Goal: Transaction & Acquisition: Download file/media

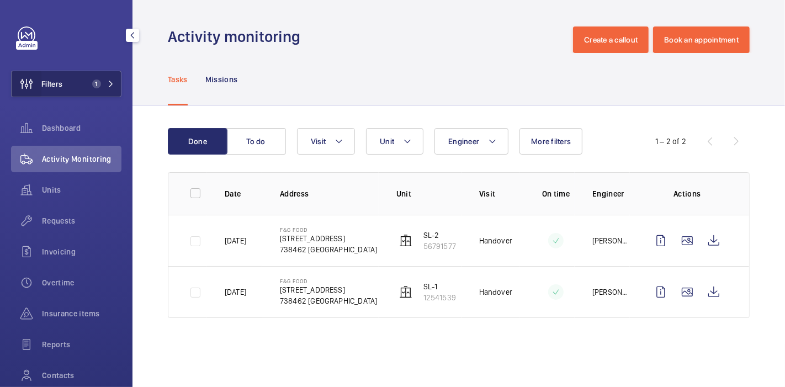
click at [41, 79] on wm-front-icon-button at bounding box center [27, 84] width 30 height 26
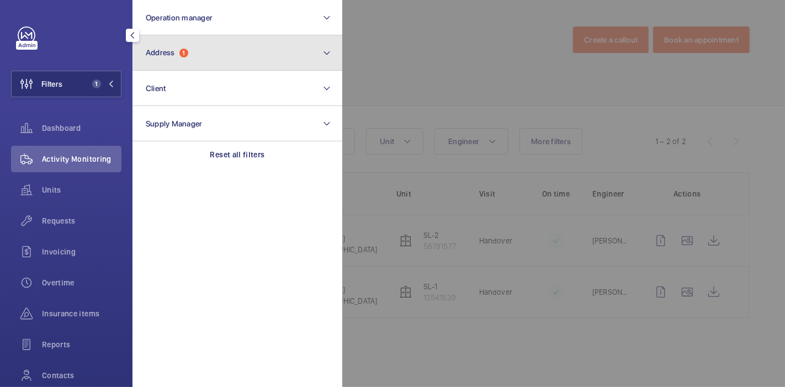
click at [178, 37] on button "Address 1" at bounding box center [237, 52] width 210 height 35
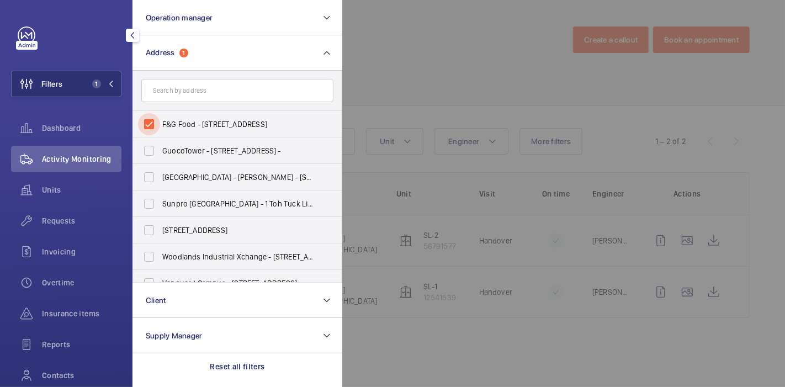
click at [148, 124] on input "F&G Food - [STREET_ADDRESS]" at bounding box center [149, 124] width 22 height 22
checkbox input "false"
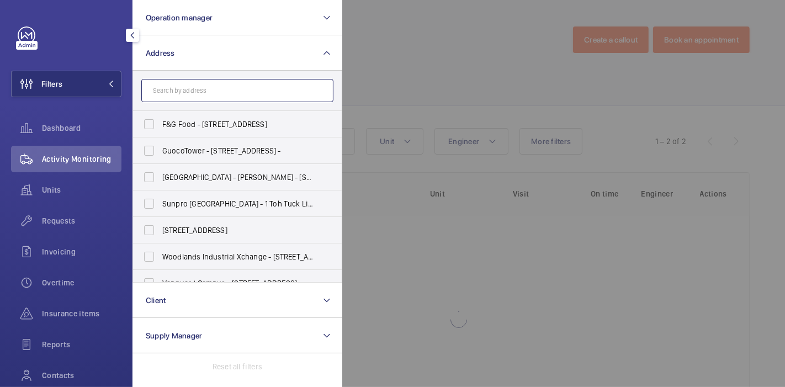
click at [183, 95] on input "text" at bounding box center [237, 90] width 192 height 23
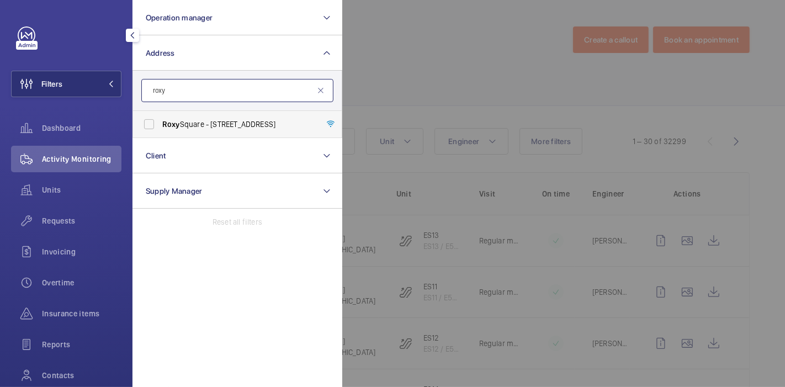
type input "roxy"
click at [188, 129] on span "[GEOGRAPHIC_DATA] - [STREET_ADDRESS]" at bounding box center [238, 124] width 152 height 11
click at [160, 129] on input "[GEOGRAPHIC_DATA] - [STREET_ADDRESS]" at bounding box center [149, 124] width 22 height 22
checkbox input "true"
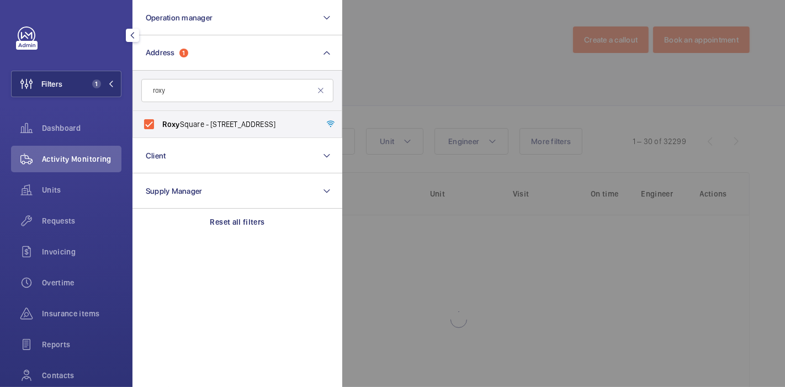
click at [426, 72] on div at bounding box center [734, 193] width 785 height 387
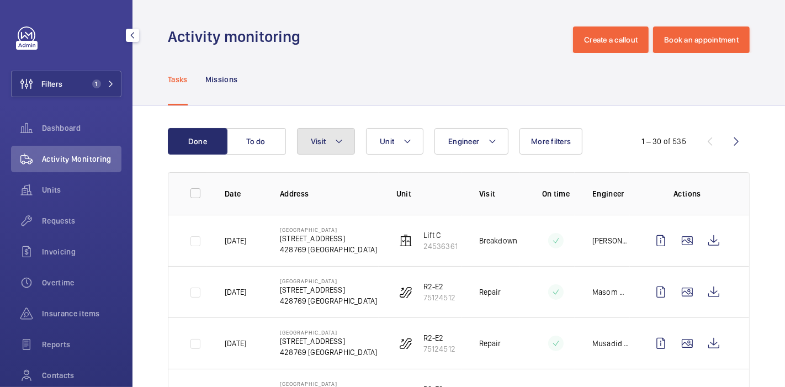
click at [348, 139] on button "Visit" at bounding box center [326, 141] width 58 height 26
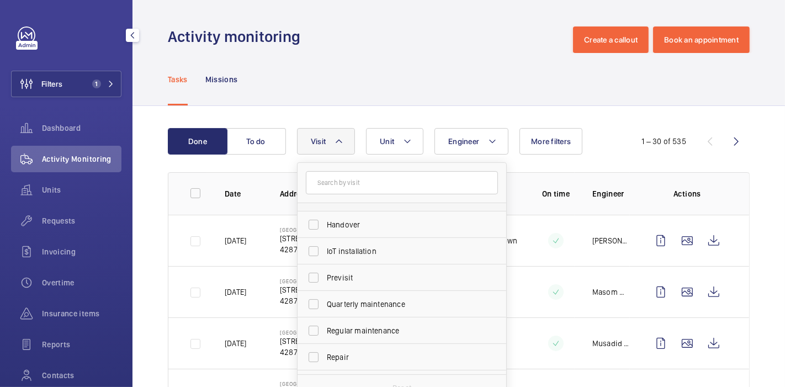
scroll to position [98, 0]
click at [312, 354] on input "Repair" at bounding box center [314, 357] width 22 height 22
checkbox input "true"
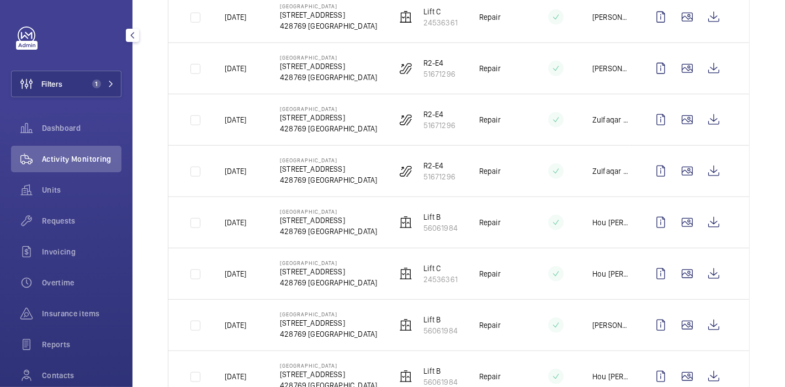
scroll to position [758, 0]
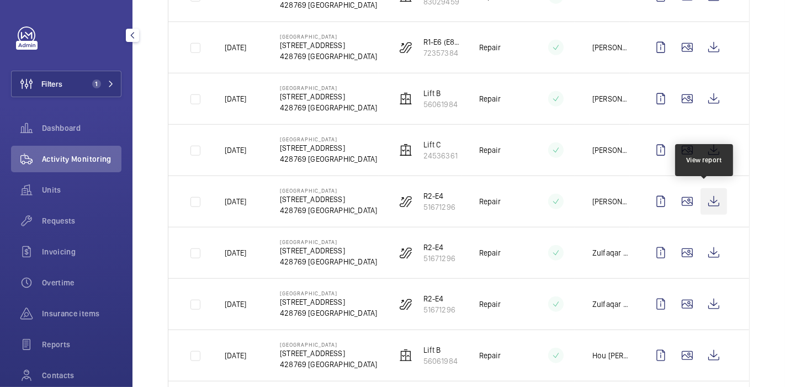
click at [706, 194] on wm-front-icon-button at bounding box center [714, 201] width 26 height 26
click at [756, 124] on div "Done To do Engineer Unit Visit 1 More filters 1 – 30 of 72 Date Address Unit Vi…" at bounding box center [458, 186] width 653 height 1676
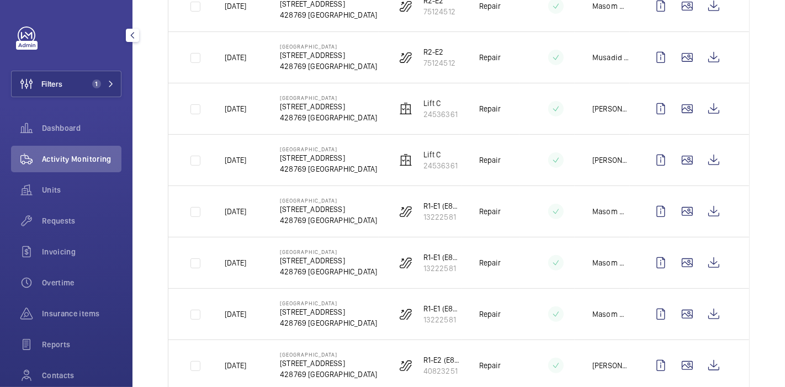
scroll to position [0, 0]
